Goal: Task Accomplishment & Management: Use online tool/utility

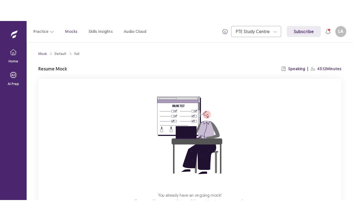
scroll to position [40, 0]
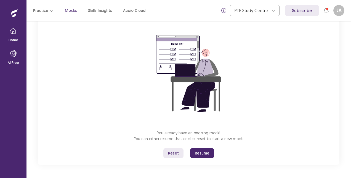
click at [205, 153] on button "Resume" at bounding box center [202, 153] width 24 height 10
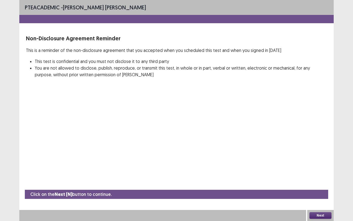
click at [322, 178] on button "Next" at bounding box center [321, 215] width 22 height 7
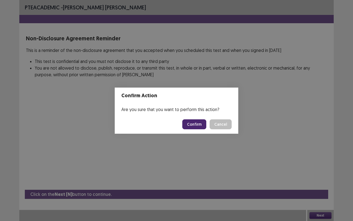
click at [196, 123] on button "Confirm" at bounding box center [194, 124] width 24 height 10
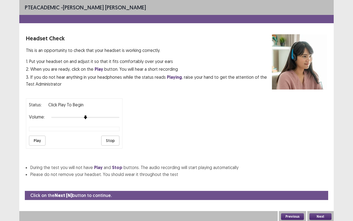
click at [36, 139] on button "Play" at bounding box center [37, 141] width 17 height 10
click at [326, 178] on button "Next" at bounding box center [321, 216] width 22 height 7
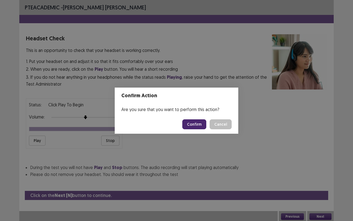
click at [198, 126] on button "Confirm" at bounding box center [194, 124] width 24 height 10
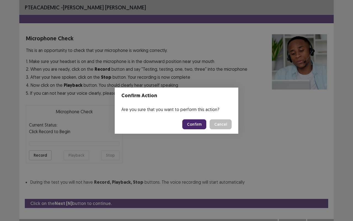
scroll to position [6, 0]
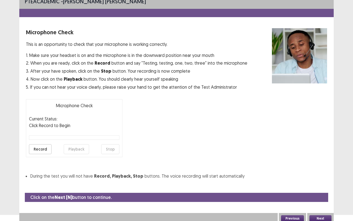
click at [41, 149] on button "Record" at bounding box center [40, 149] width 23 height 10
click at [112, 148] on button "Stop" at bounding box center [110, 149] width 18 height 10
click at [73, 148] on button "Playback" at bounding box center [76, 149] width 25 height 10
click at [322, 178] on button "Next" at bounding box center [321, 218] width 22 height 7
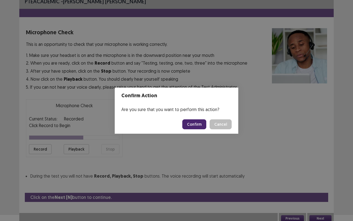
click at [213, 148] on div "Confirm Action Are you sure that you want to perform this action? Confirm Cancel" at bounding box center [176, 110] width 353 height 221
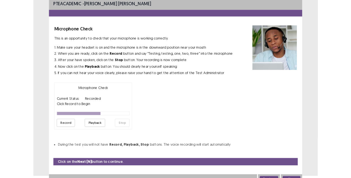
scroll to position [0, 0]
